Goal: Find specific page/section: Find specific page/section

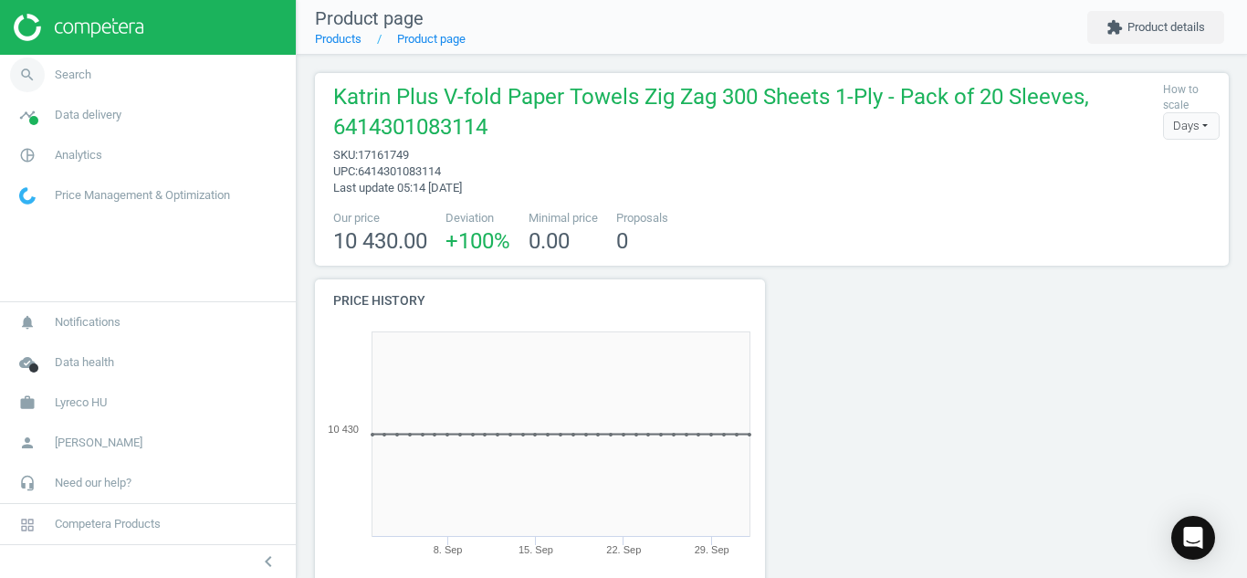
scroll to position [343, 928]
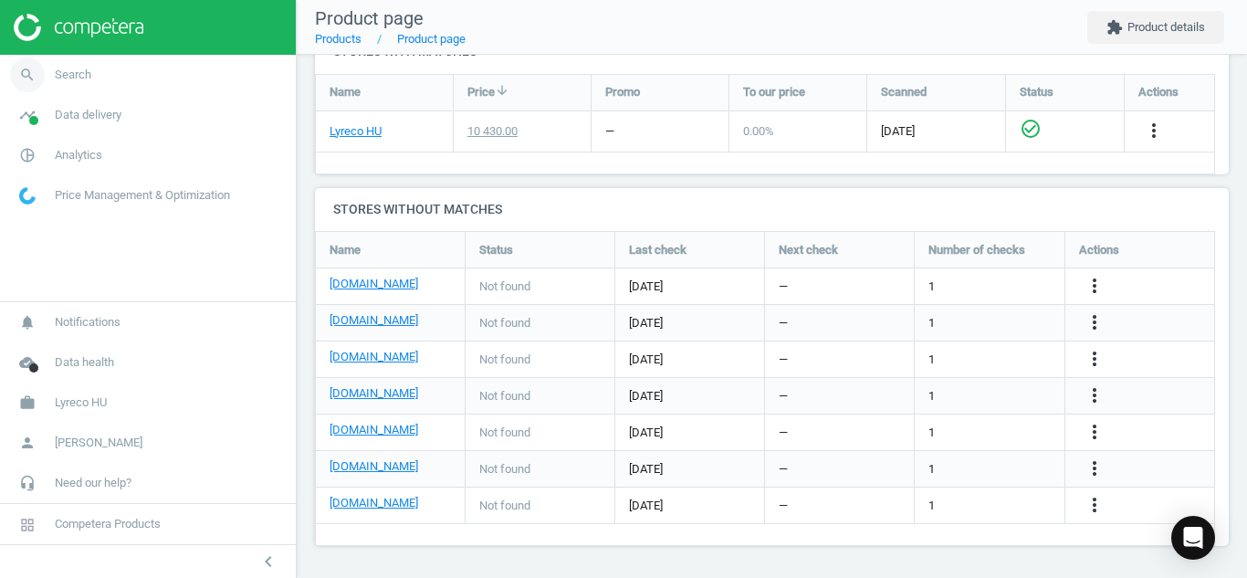
drag, startPoint x: 0, startPoint y: 0, endPoint x: 28, endPoint y: 73, distance: 78.3
click at [28, 73] on icon "search" at bounding box center [27, 75] width 35 height 35
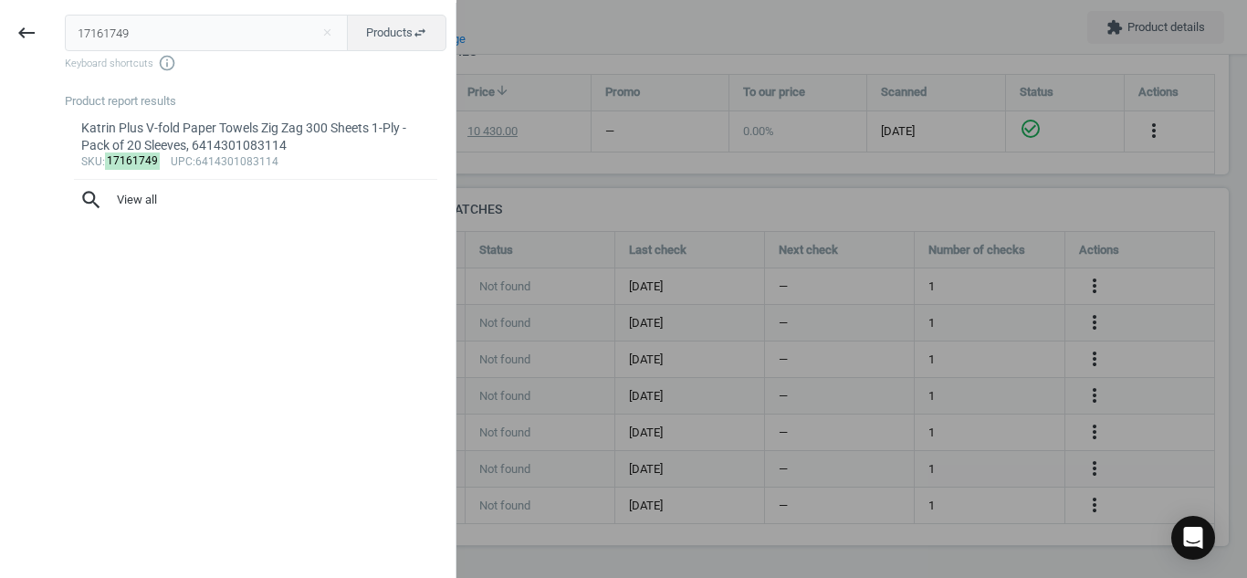
drag, startPoint x: 178, startPoint y: 44, endPoint x: 0, endPoint y: 52, distance: 178.2
click at [0, 52] on div "keyboard_backspace 17161749 close Products swap_horiz Keyboard shortcuts info_o…" at bounding box center [228, 292] width 456 height 578
type input "7341026"
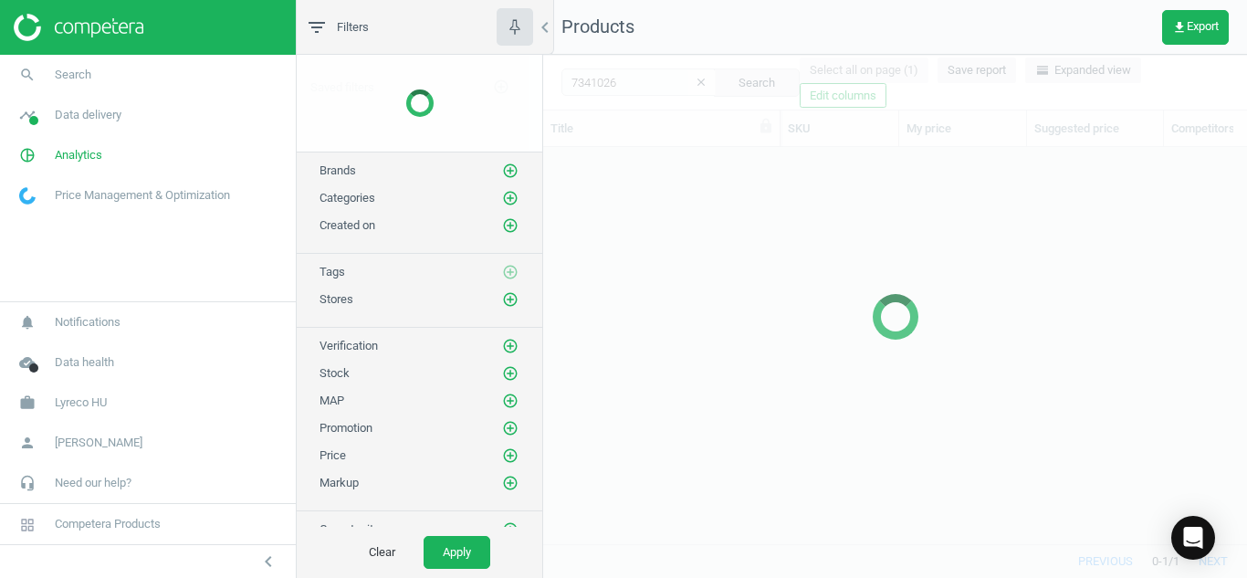
scroll to position [369, 690]
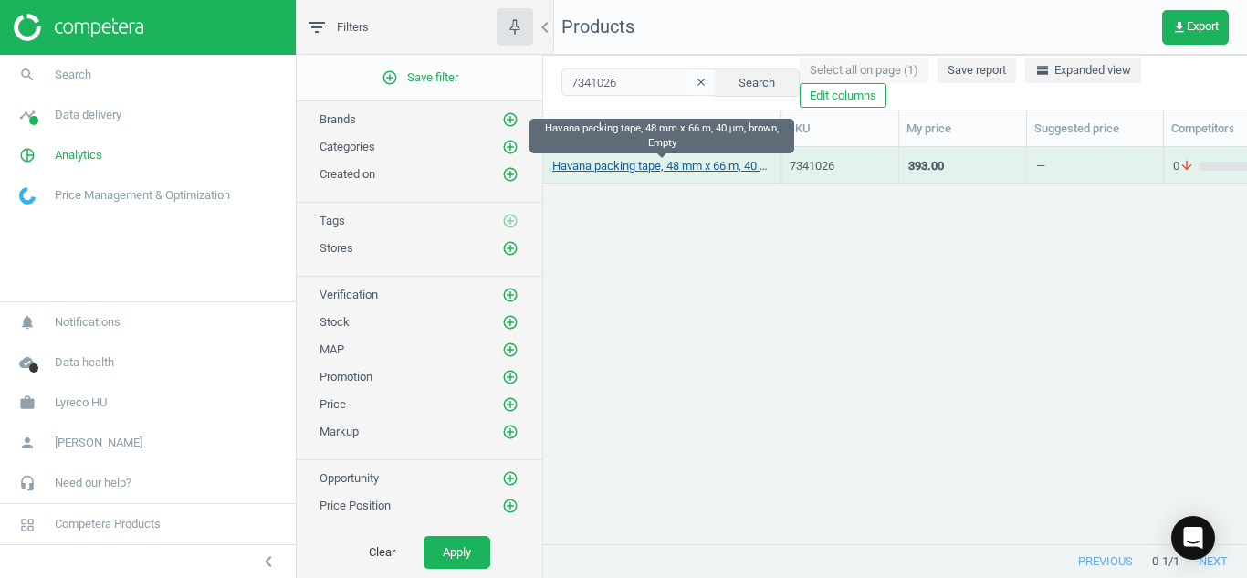
click at [590, 160] on link "Havana packing tape, 48 mm x 66 m, 40 μm, brown, Empty" at bounding box center [661, 166] width 218 height 16
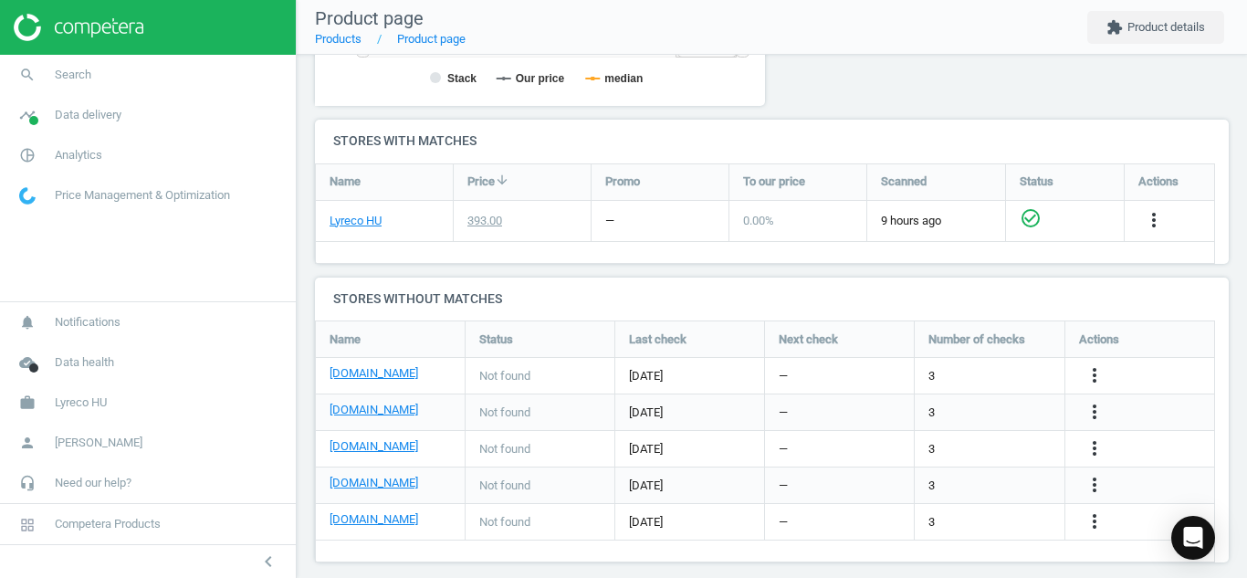
scroll to position [562, 0]
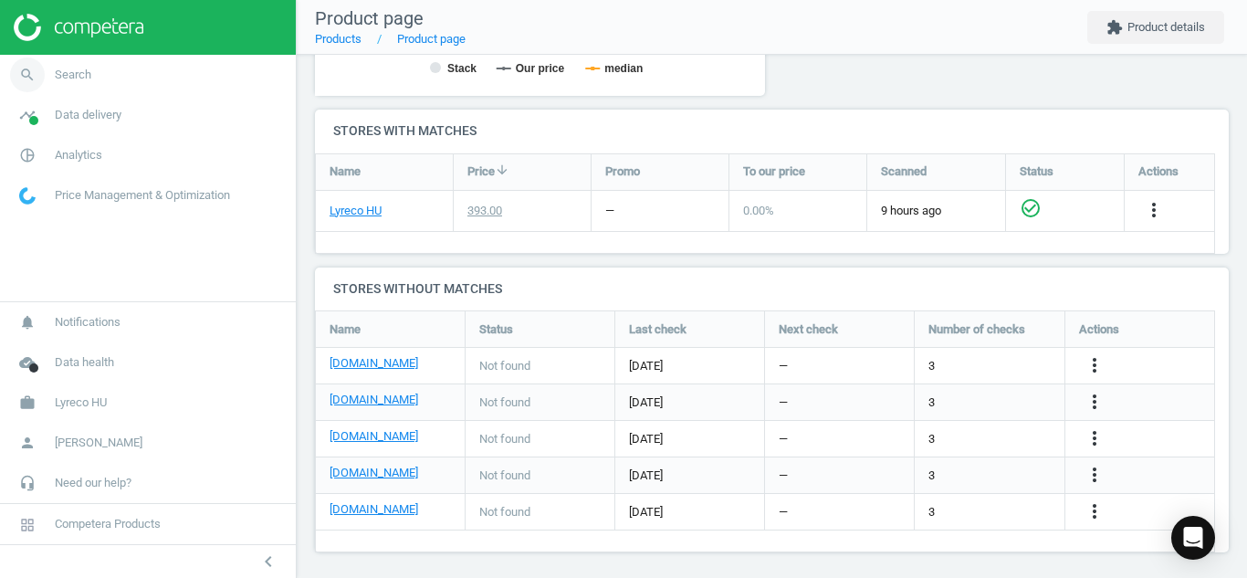
click at [19, 73] on icon "search" at bounding box center [27, 75] width 35 height 35
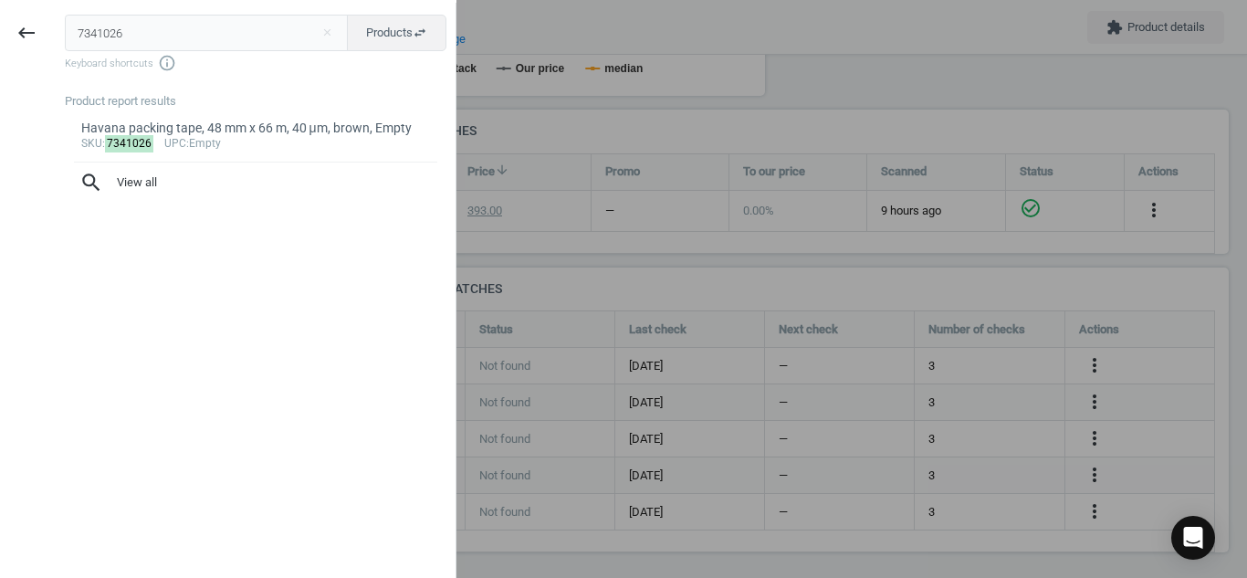
drag, startPoint x: 144, startPoint y: 35, endPoint x: 0, endPoint y: 13, distance: 145.9
click at [0, 13] on div "keyboard_backspace 7341026 close Products swap_horiz Keyboard shortcuts info_ou…" at bounding box center [228, 292] width 456 height 578
type input "8095408"
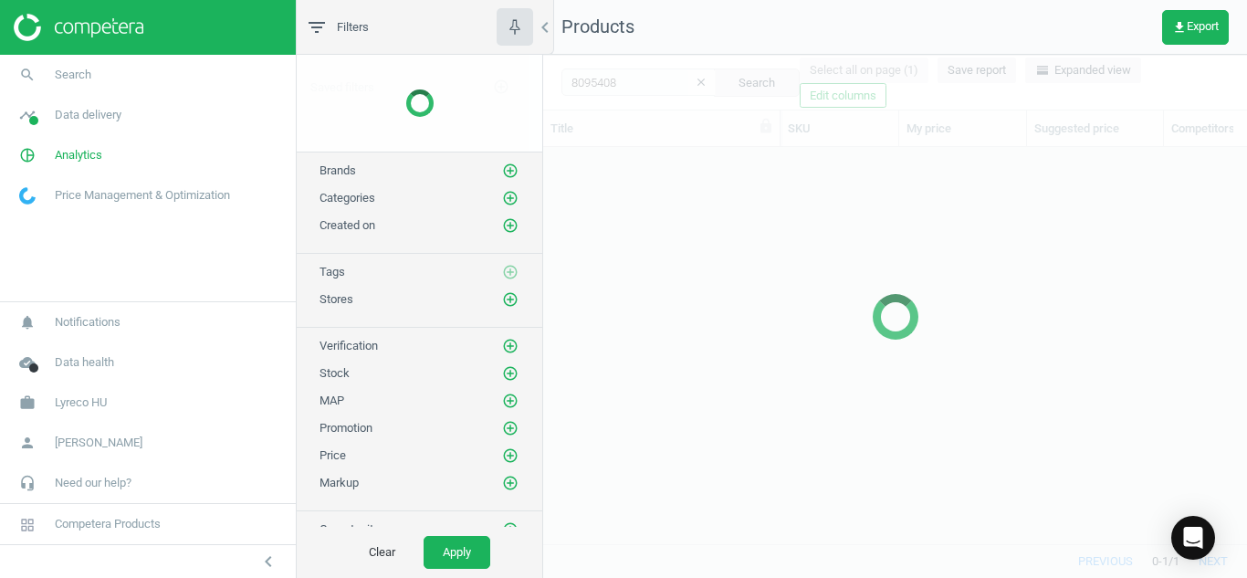
scroll to position [369, 690]
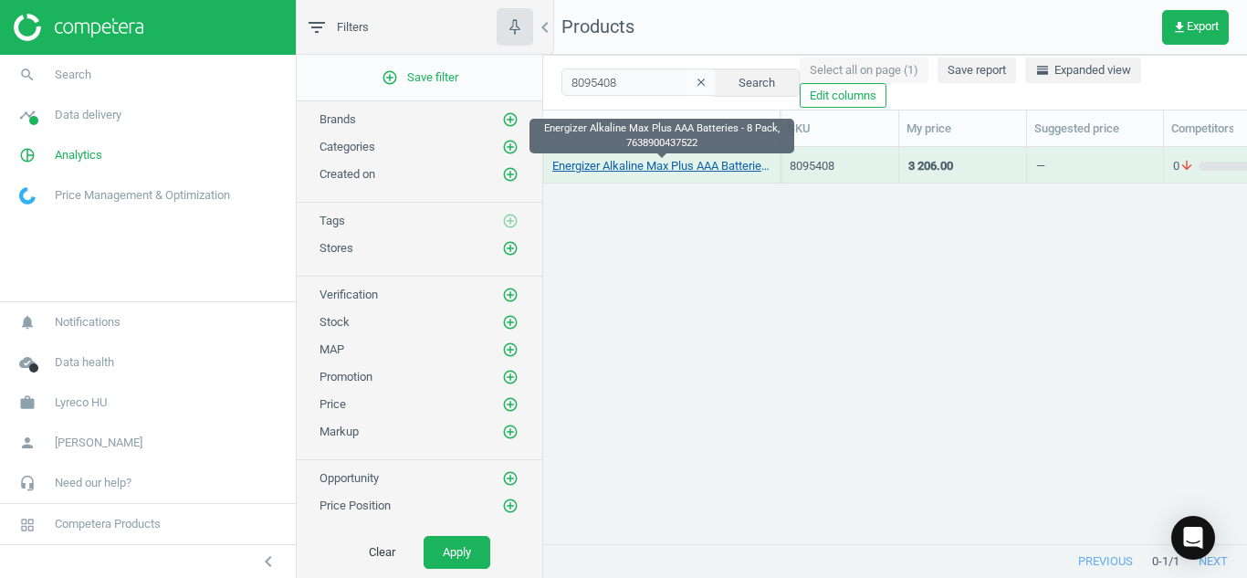
click at [592, 169] on link "Energizer Alkaline Max Plus AAA Batteries - 8 Pack, 7638900437522" at bounding box center [661, 166] width 218 height 16
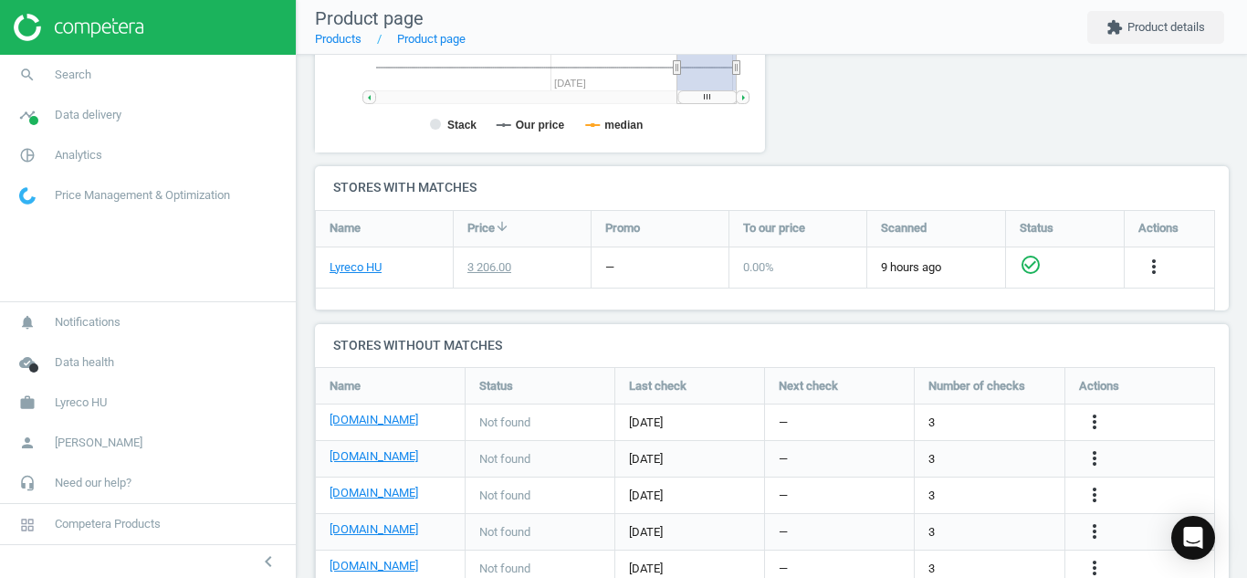
scroll to position [569, 0]
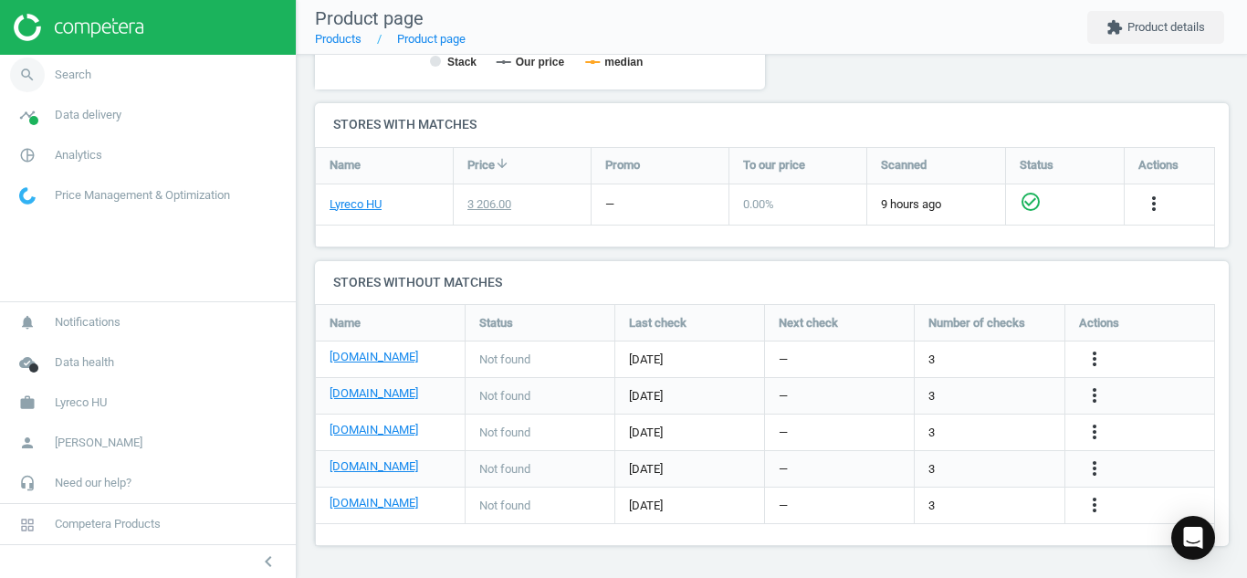
click at [29, 79] on icon "search" at bounding box center [27, 75] width 35 height 35
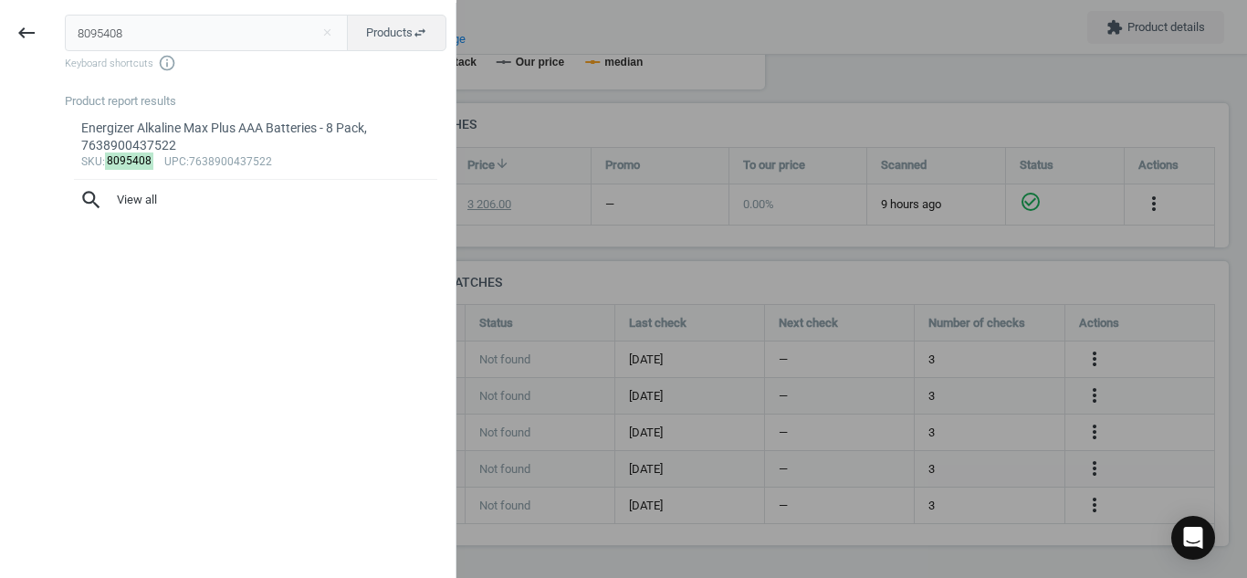
drag, startPoint x: 142, startPoint y: 43, endPoint x: 0, endPoint y: 5, distance: 146.4
click at [0, 5] on div "keyboard_backspace 8095408 close Products swap_horiz Keyboard shortcuts info_ou…" at bounding box center [228, 292] width 456 height 578
type input "12698329"
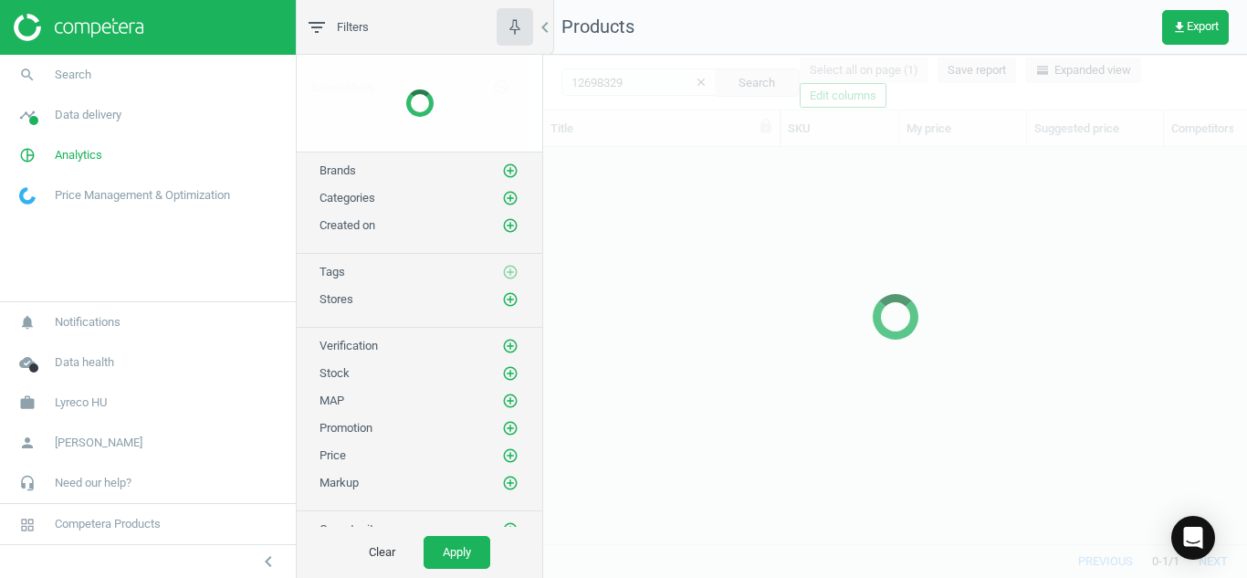
scroll to position [369, 690]
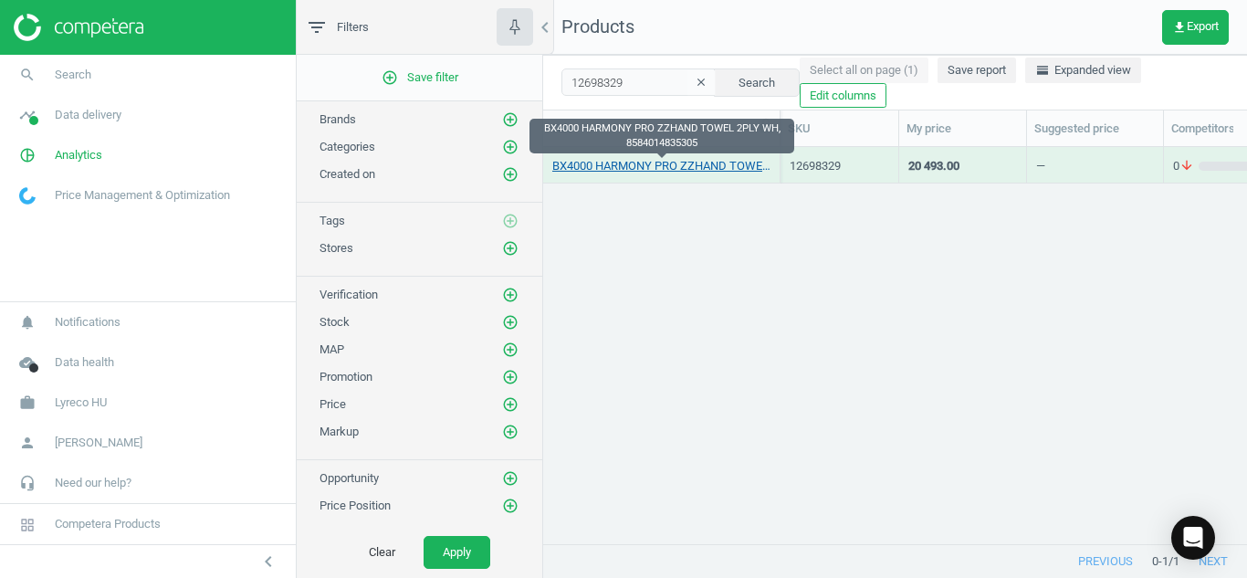
click at [604, 171] on link "BX4000 HARMONY PRO ZZHAND TOWEL 2PLY WH, 8584014835305" at bounding box center [661, 166] width 218 height 16
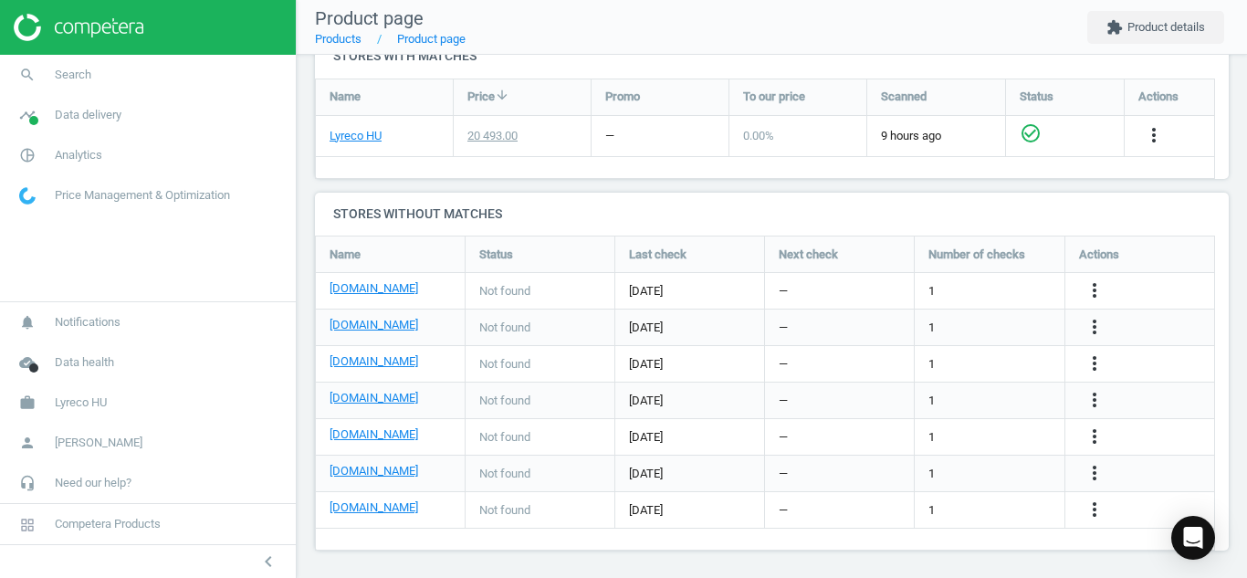
scroll to position [642, 0]
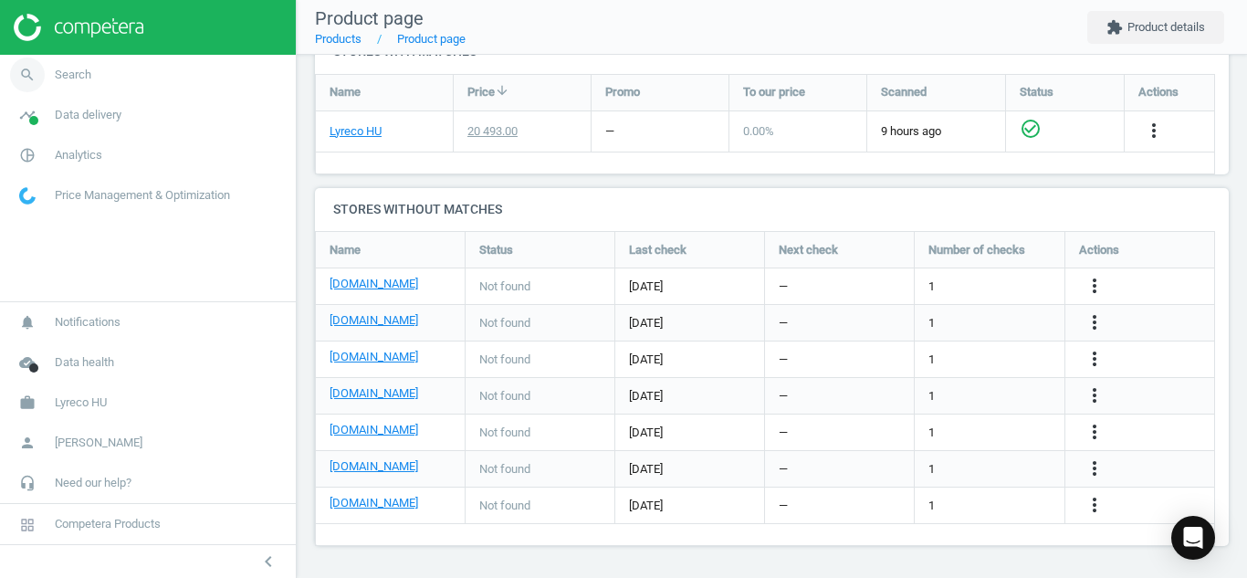
click at [18, 68] on icon "search" at bounding box center [27, 75] width 35 height 35
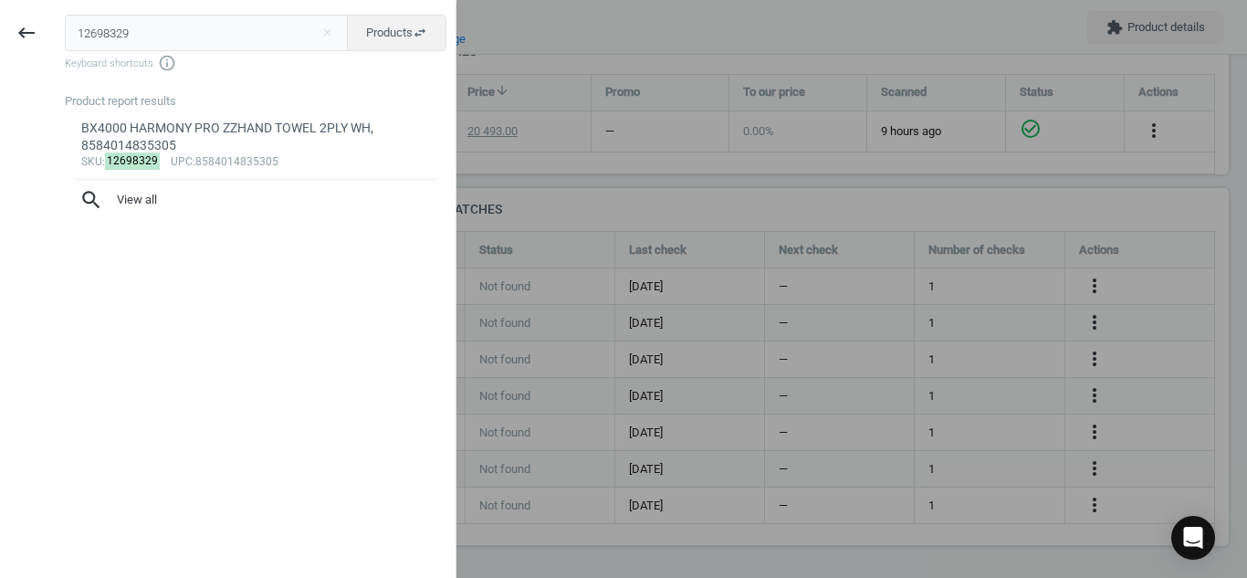
drag, startPoint x: 167, startPoint y: 44, endPoint x: 0, endPoint y: 33, distance: 167.4
click at [0, 33] on div "keyboard_backspace 12698329 close Products swap_horiz Keyboard shortcuts info_o…" at bounding box center [228, 292] width 456 height 578
type input "6669784"
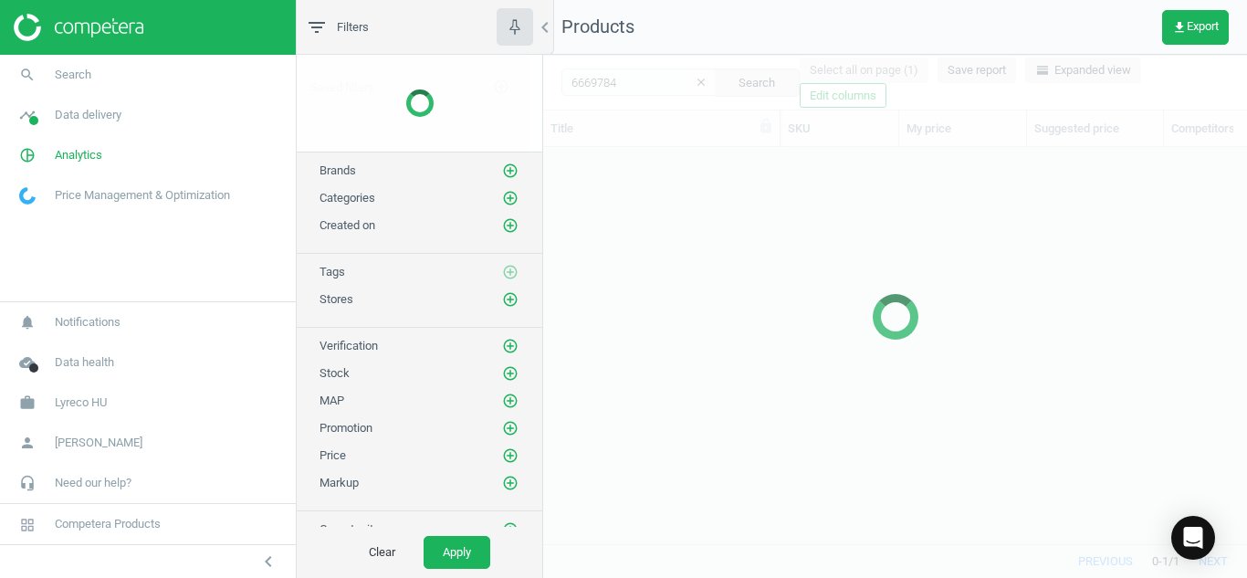
scroll to position [369, 690]
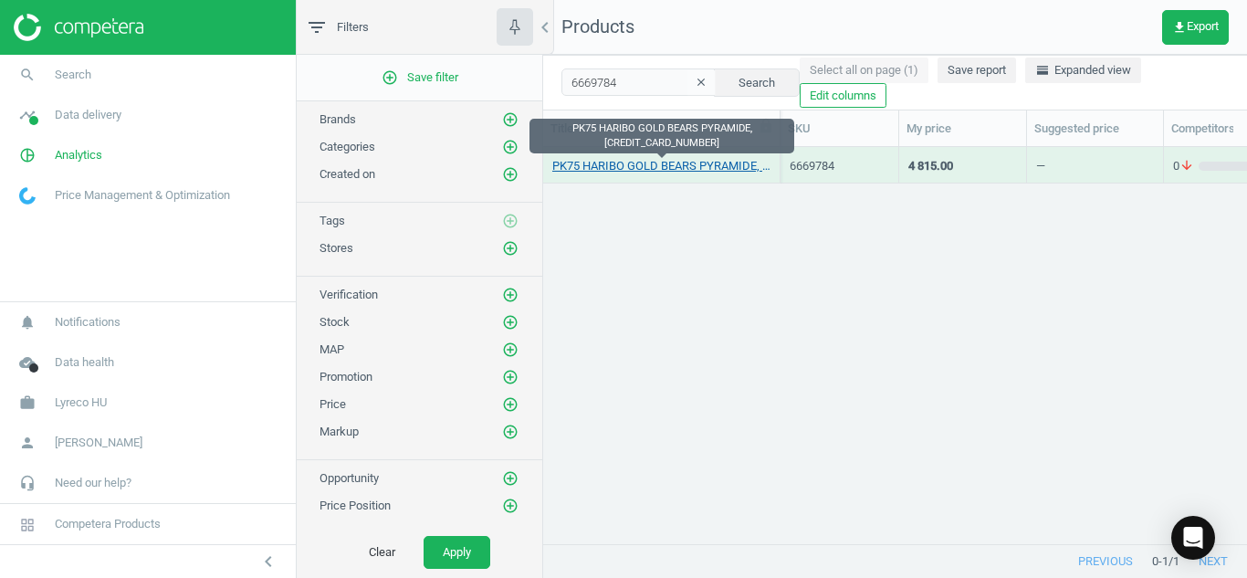
click at [589, 168] on link "PK75 HARIBO GOLD BEARS PYRAMIDE, [CREDIT_CARD_NUMBER]" at bounding box center [661, 166] width 218 height 16
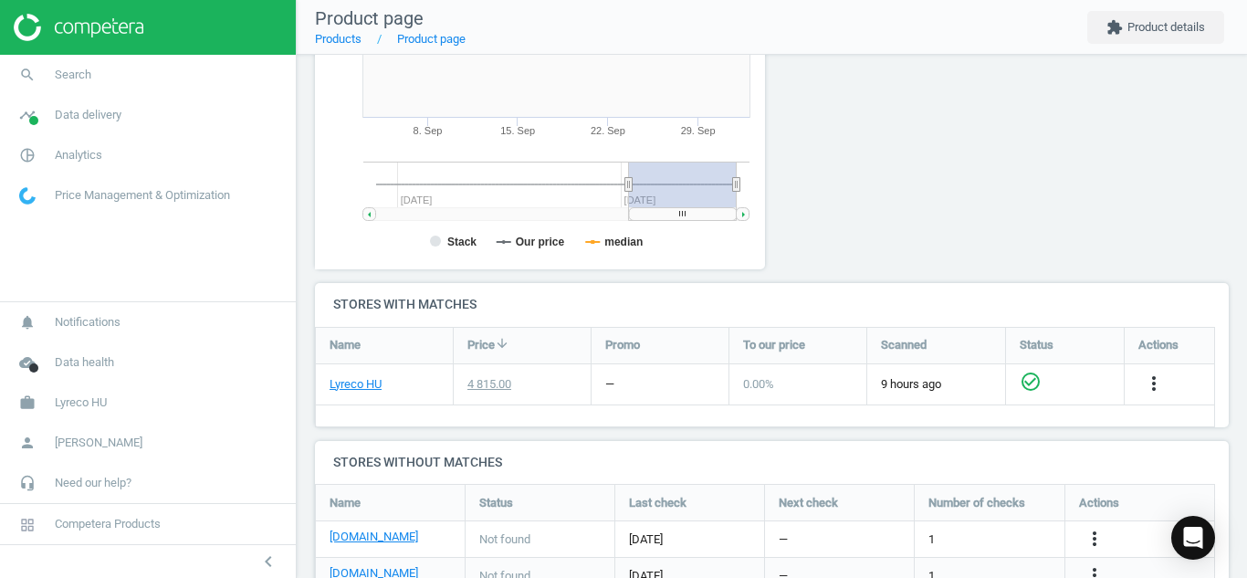
scroll to position [605, 0]
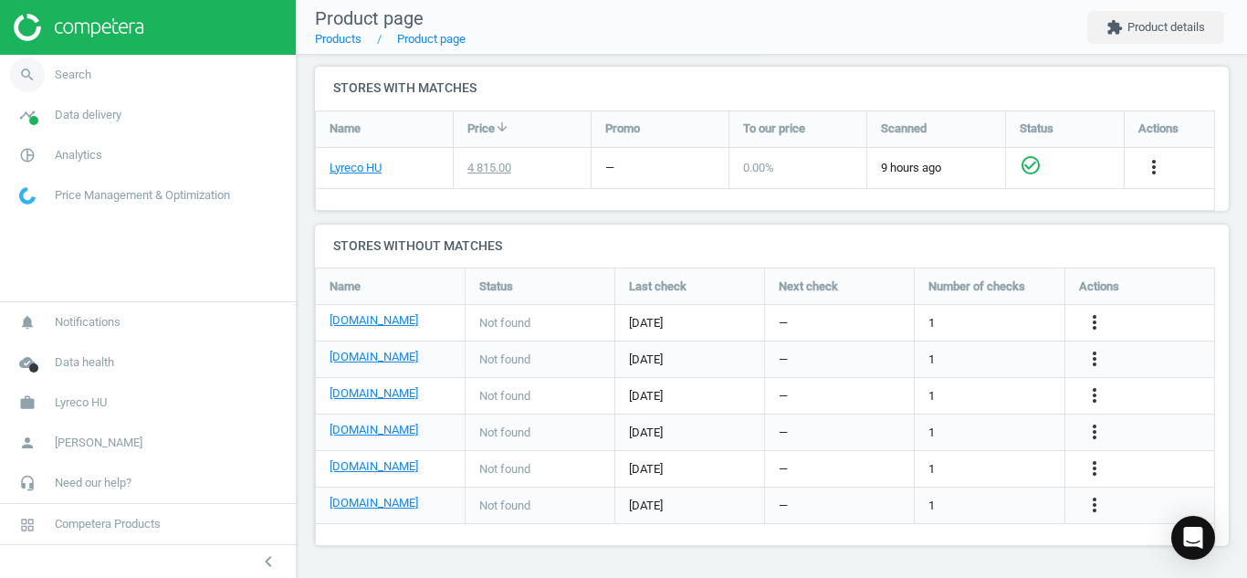
click at [21, 81] on icon "search" at bounding box center [27, 75] width 35 height 35
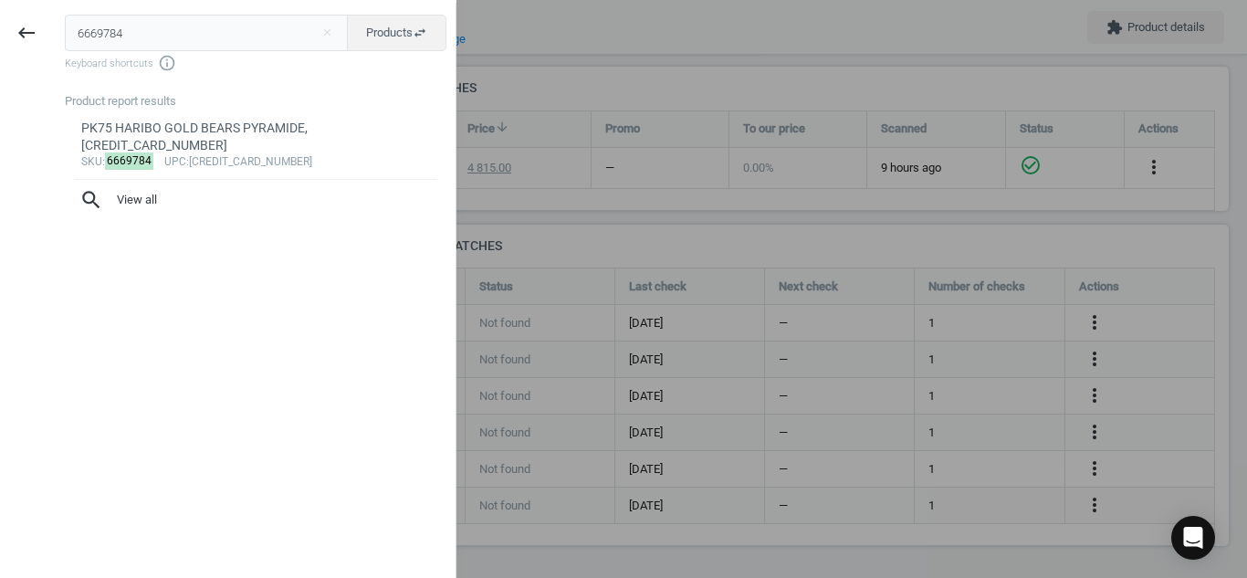
drag, startPoint x: 227, startPoint y: 29, endPoint x: 0, endPoint y: 73, distance: 231.5
click at [0, 73] on div "keyboard_backspace 6669784 close Products swap_horiz Keyboard shortcuts info_ou…" at bounding box center [228, 292] width 456 height 578
type input "10259307"
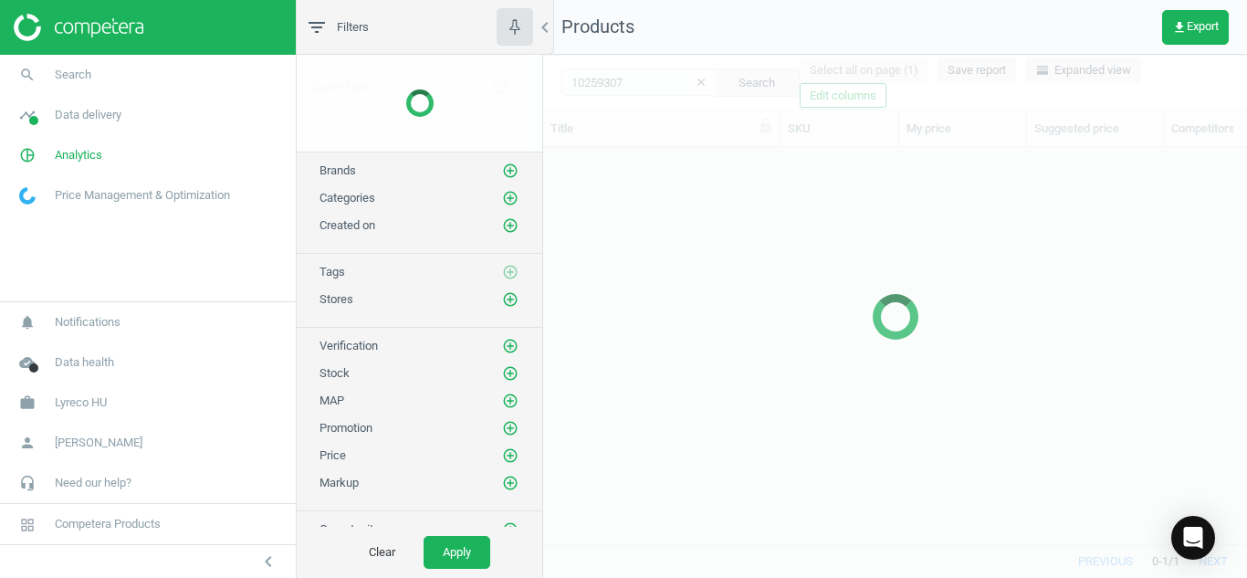
scroll to position [369, 690]
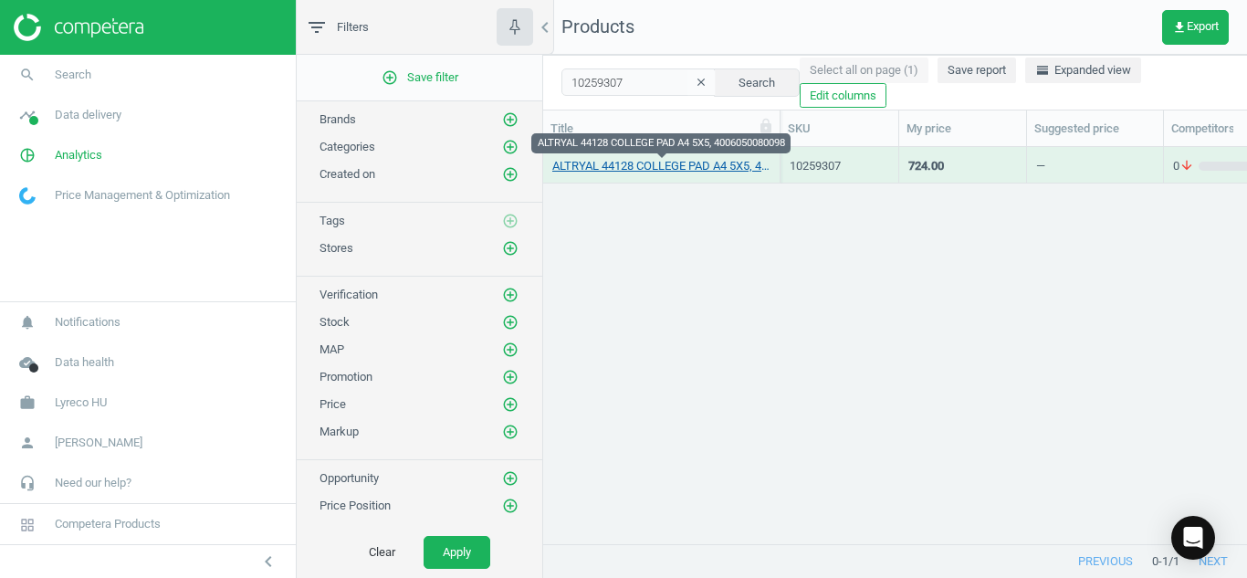
click at [597, 173] on link "ALTRYAL 44128 COLLEGE PAD A4 5X5, 4006050080098" at bounding box center [661, 166] width 218 height 16
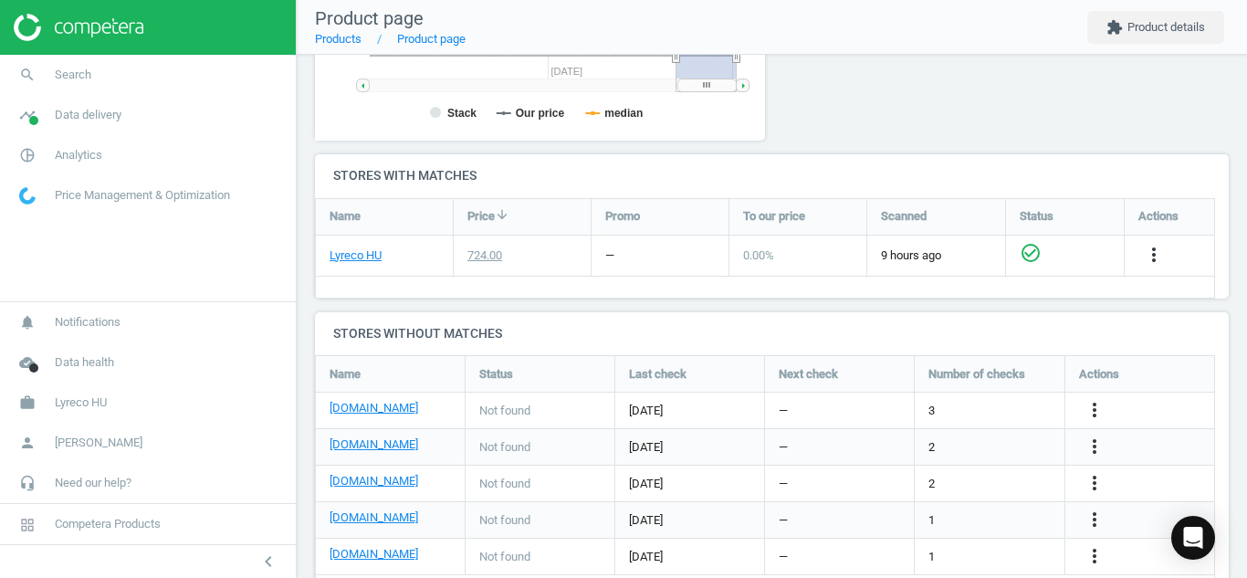
scroll to position [569, 0]
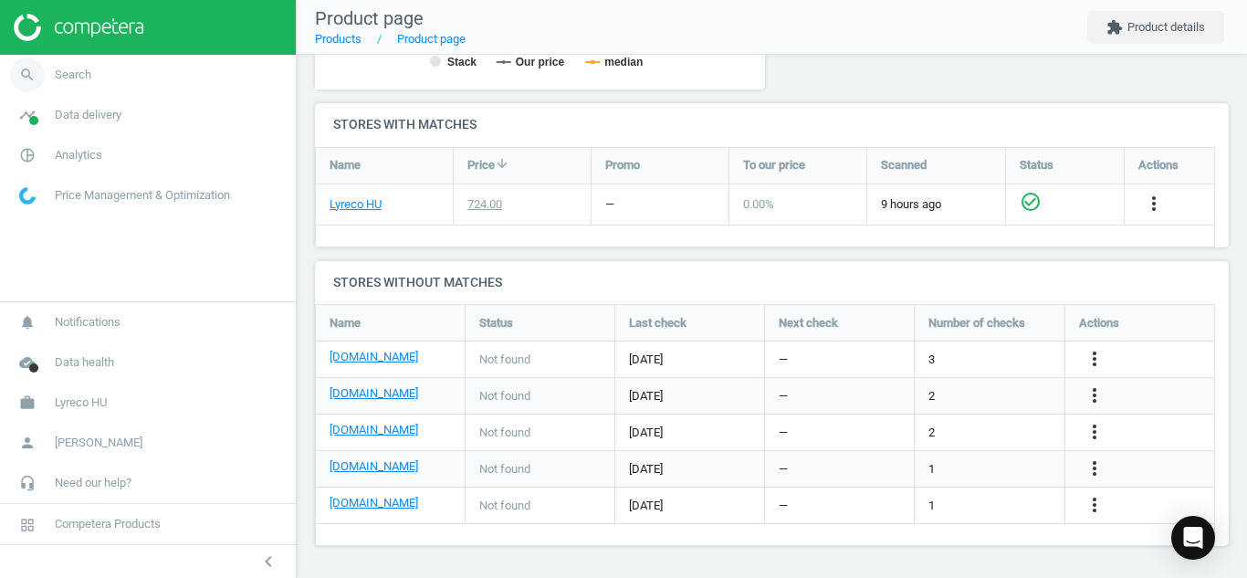
click at [17, 73] on icon "search" at bounding box center [27, 75] width 35 height 35
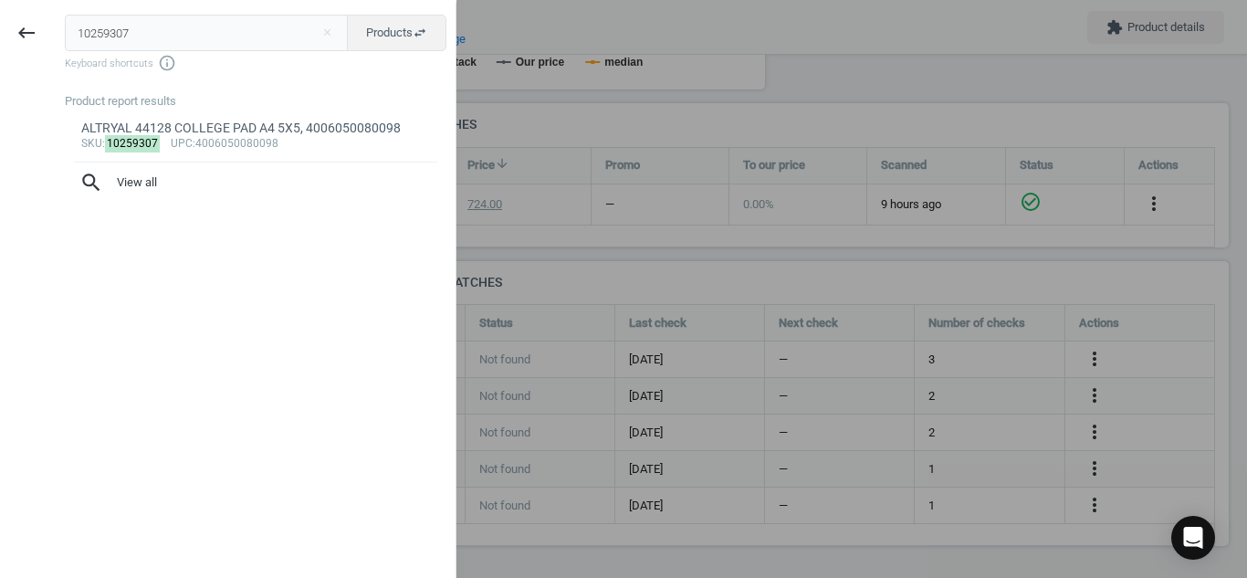
drag, startPoint x: 169, startPoint y: 28, endPoint x: 0, endPoint y: 34, distance: 169.0
click at [0, 34] on div "keyboard_backspace 10259307 close Products swap_horiz Keyboard shortcuts info_o…" at bounding box center [228, 292] width 456 height 578
type input "17224931"
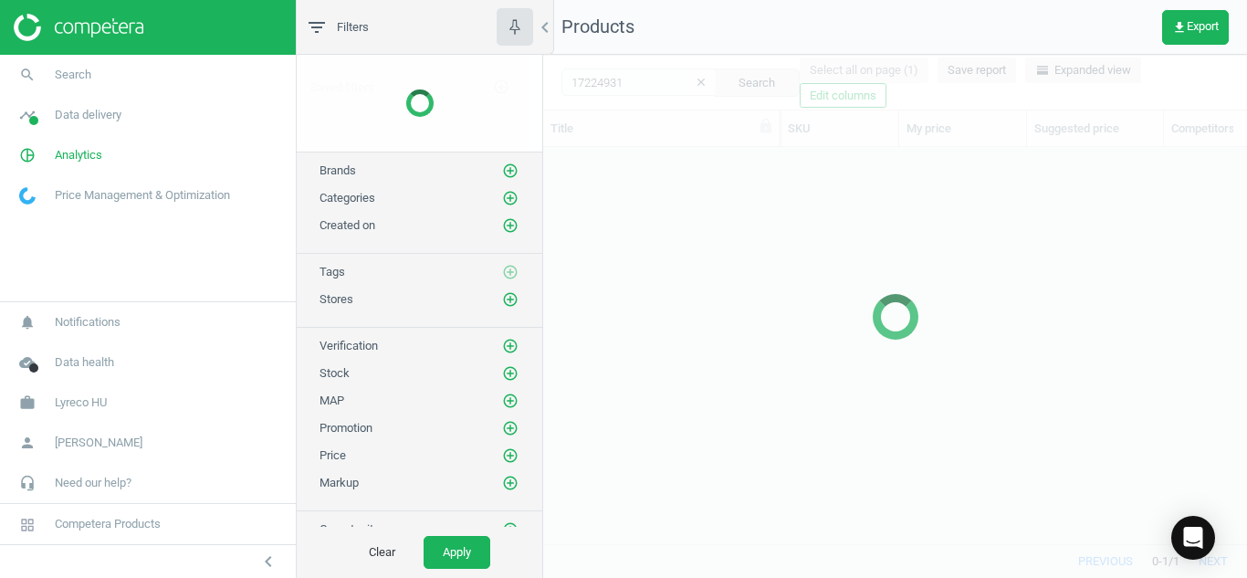
scroll to position [369, 690]
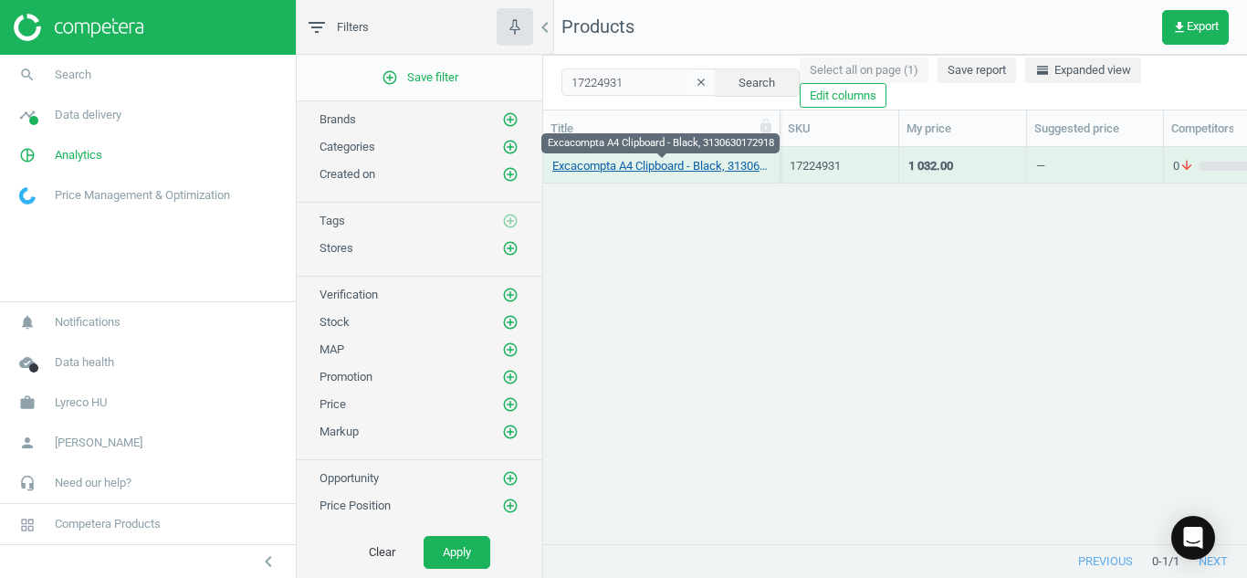
click at [627, 164] on link "Excacompta A4 Clipboard - Black, 3130630172918" at bounding box center [661, 166] width 218 height 16
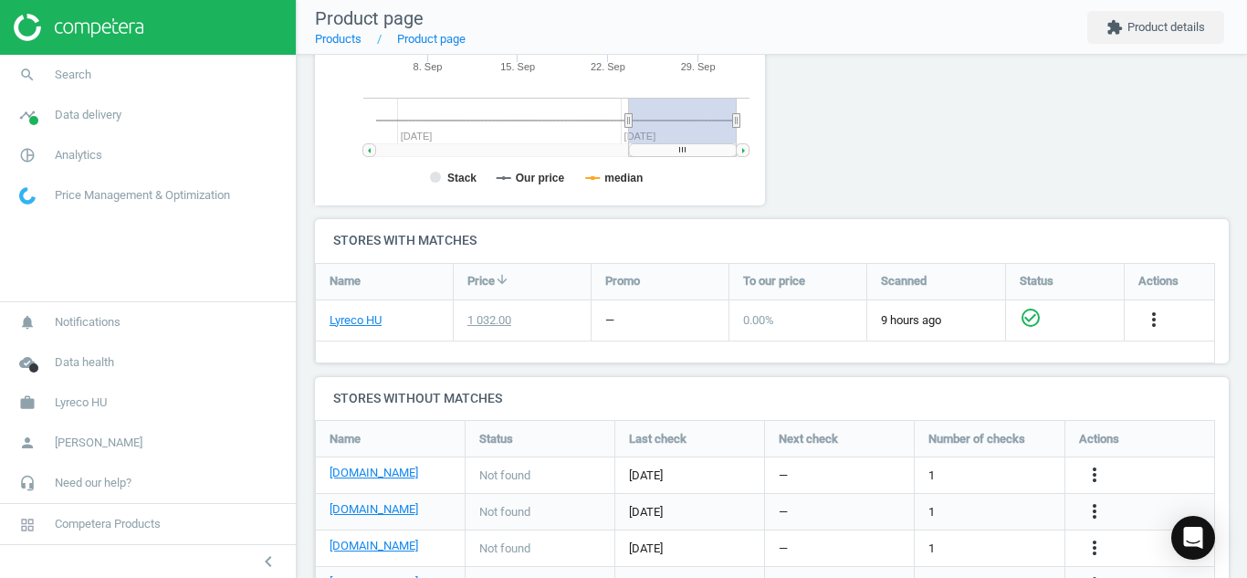
scroll to position [569, 0]
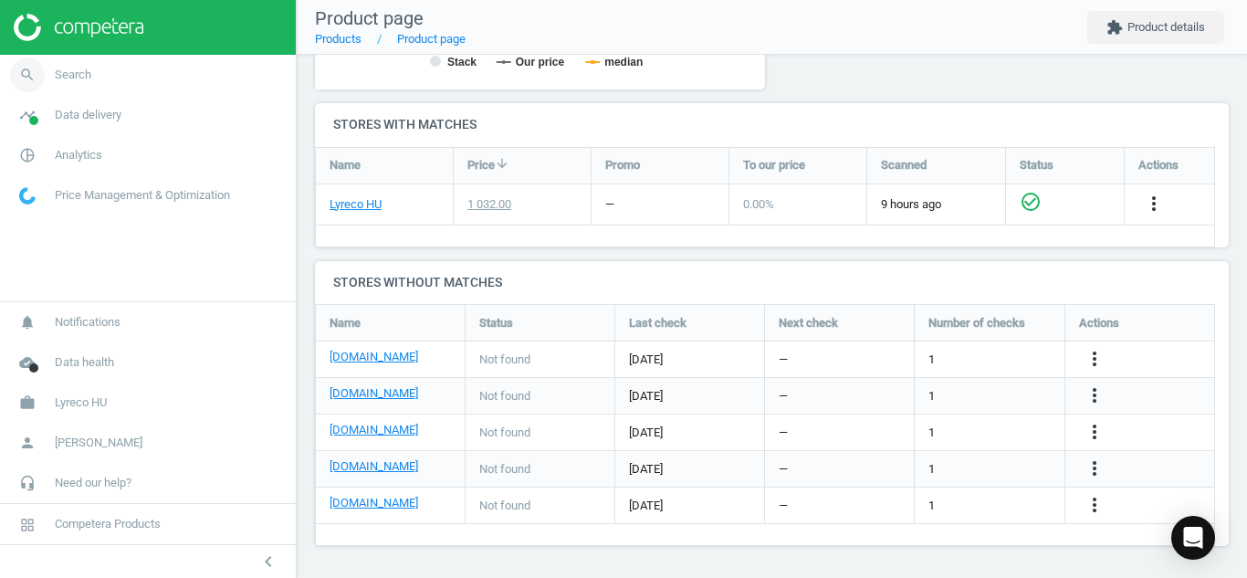
click at [25, 73] on icon "search" at bounding box center [27, 75] width 35 height 35
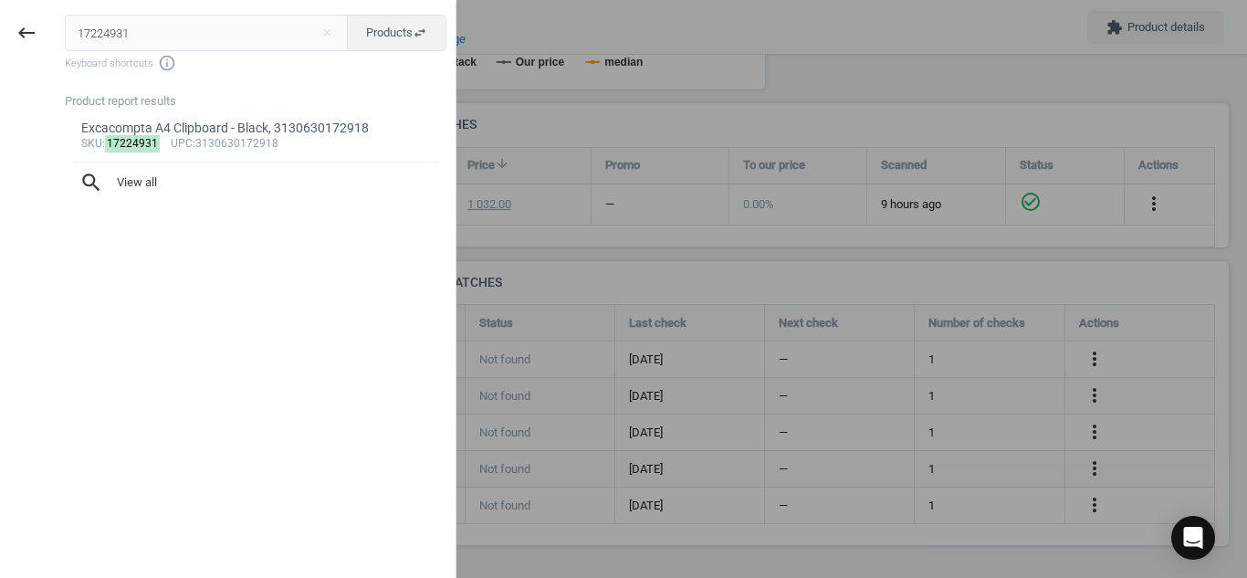
drag, startPoint x: 155, startPoint y: 37, endPoint x: 0, endPoint y: 16, distance: 156.6
click at [0, 16] on div "keyboard_backspace 17224931 close Products swap_horiz Keyboard shortcuts info_o…" at bounding box center [228, 292] width 456 height 578
type input "12181608"
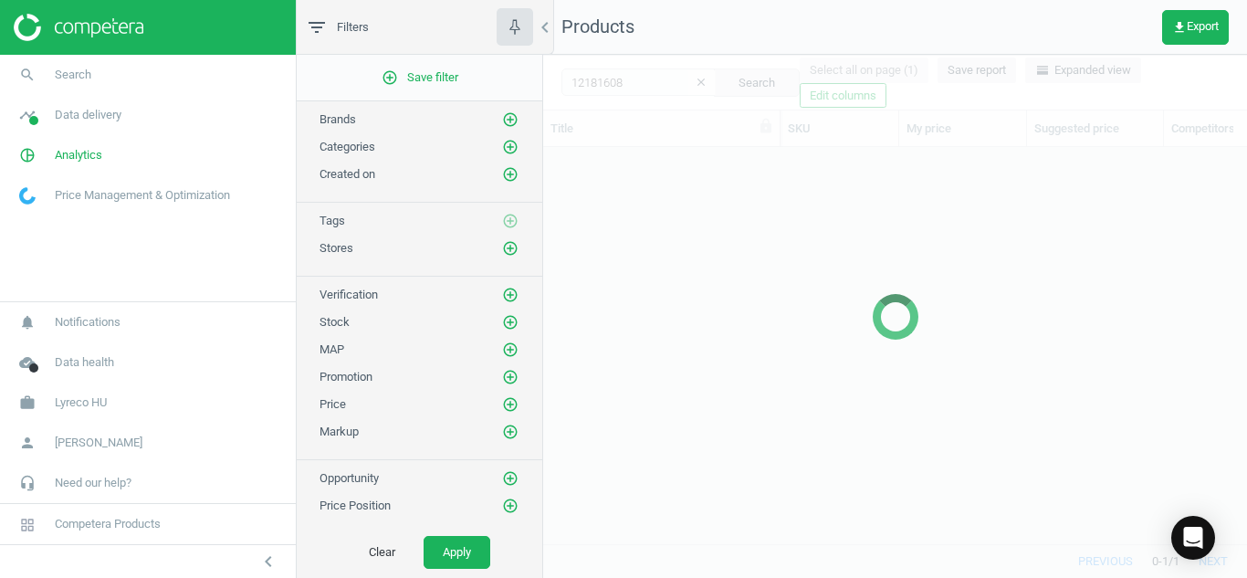
scroll to position [369, 690]
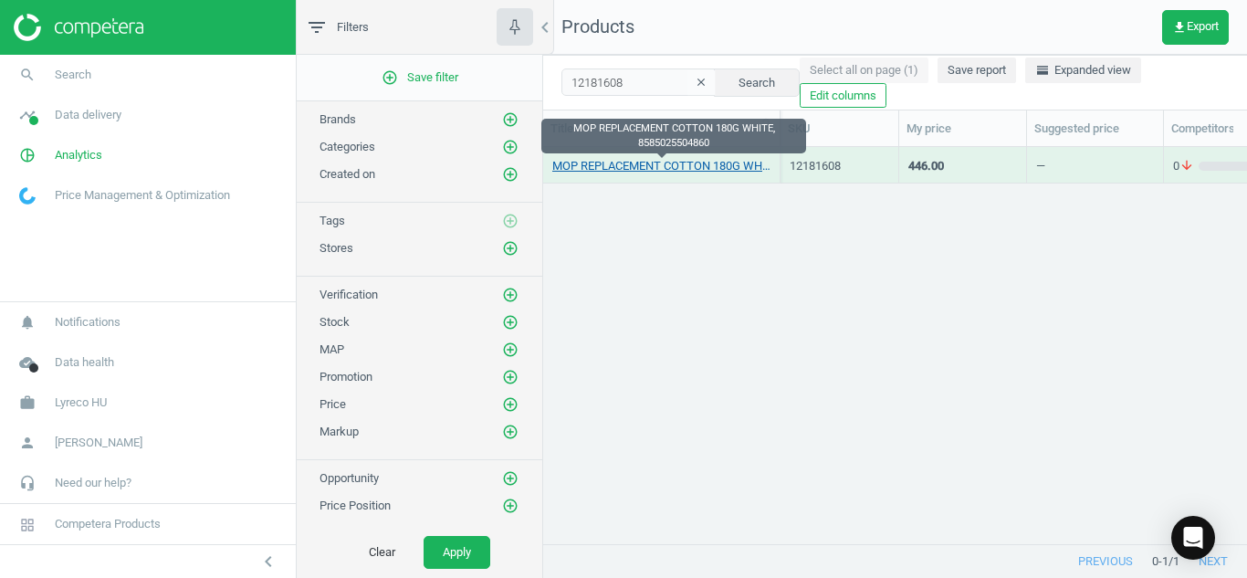
click at [586, 166] on link "MOP REPLACEMENT COTTON 180G WHITE, 8585025504860" at bounding box center [661, 166] width 218 height 16
